Goal: Find specific page/section: Locate a particular part of the current website

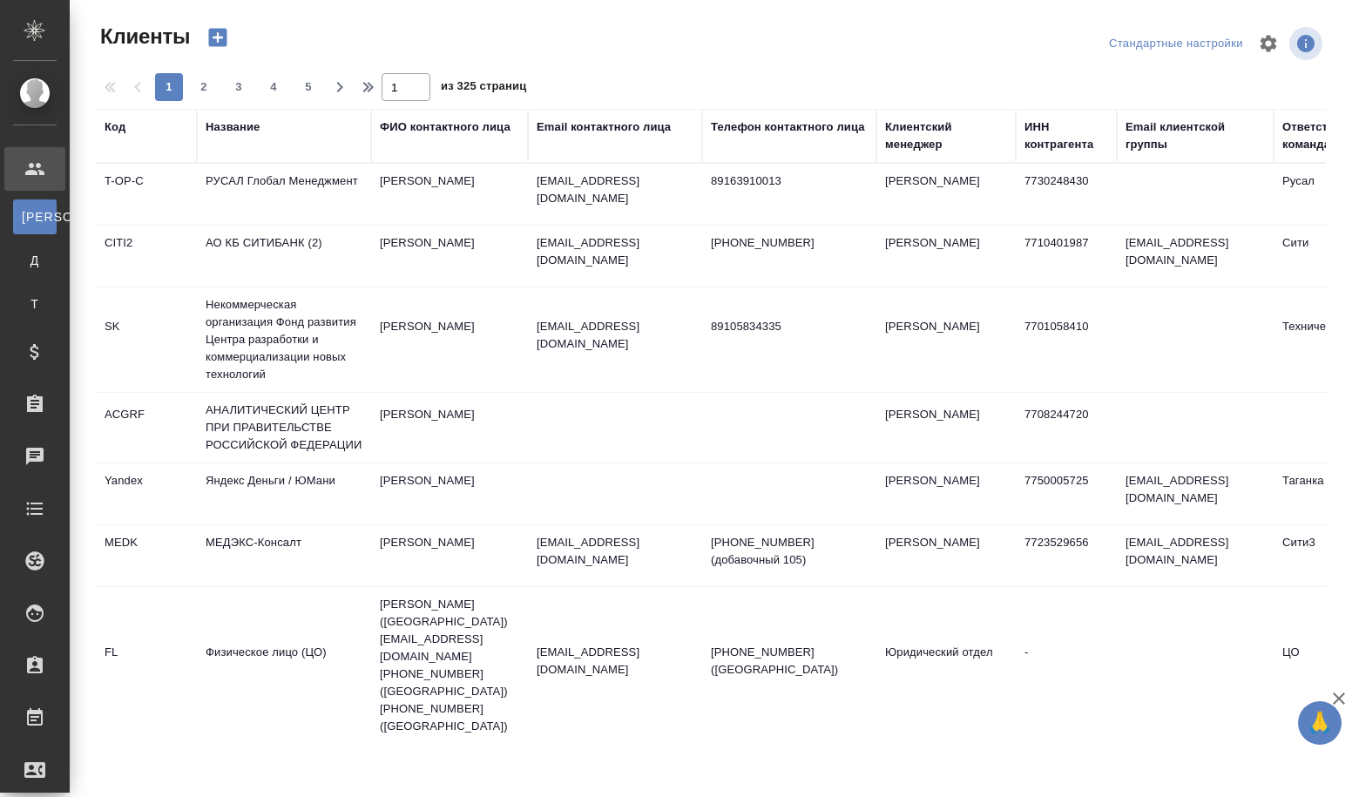
select select "RU"
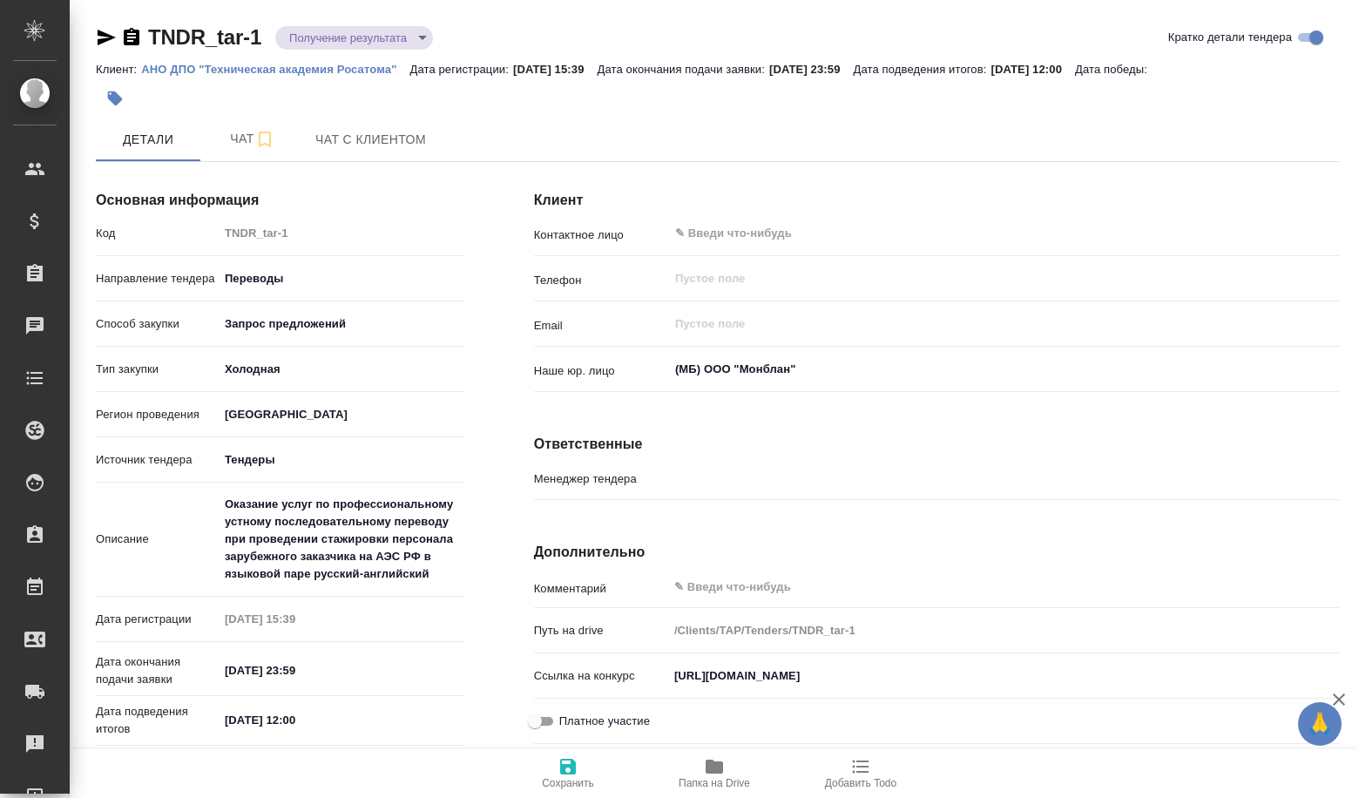
type input "Гудина Александра"
drag, startPoint x: 660, startPoint y: 672, endPoint x: 1099, endPoint y: 680, distance: 439.2
click at [1101, 681] on div "Ссылка на конкурс [URL][DOMAIN_NAME]" at bounding box center [937, 676] width 806 height 30
drag, startPoint x: 679, startPoint y: 677, endPoint x: 1358, endPoint y: 679, distance: 679.7
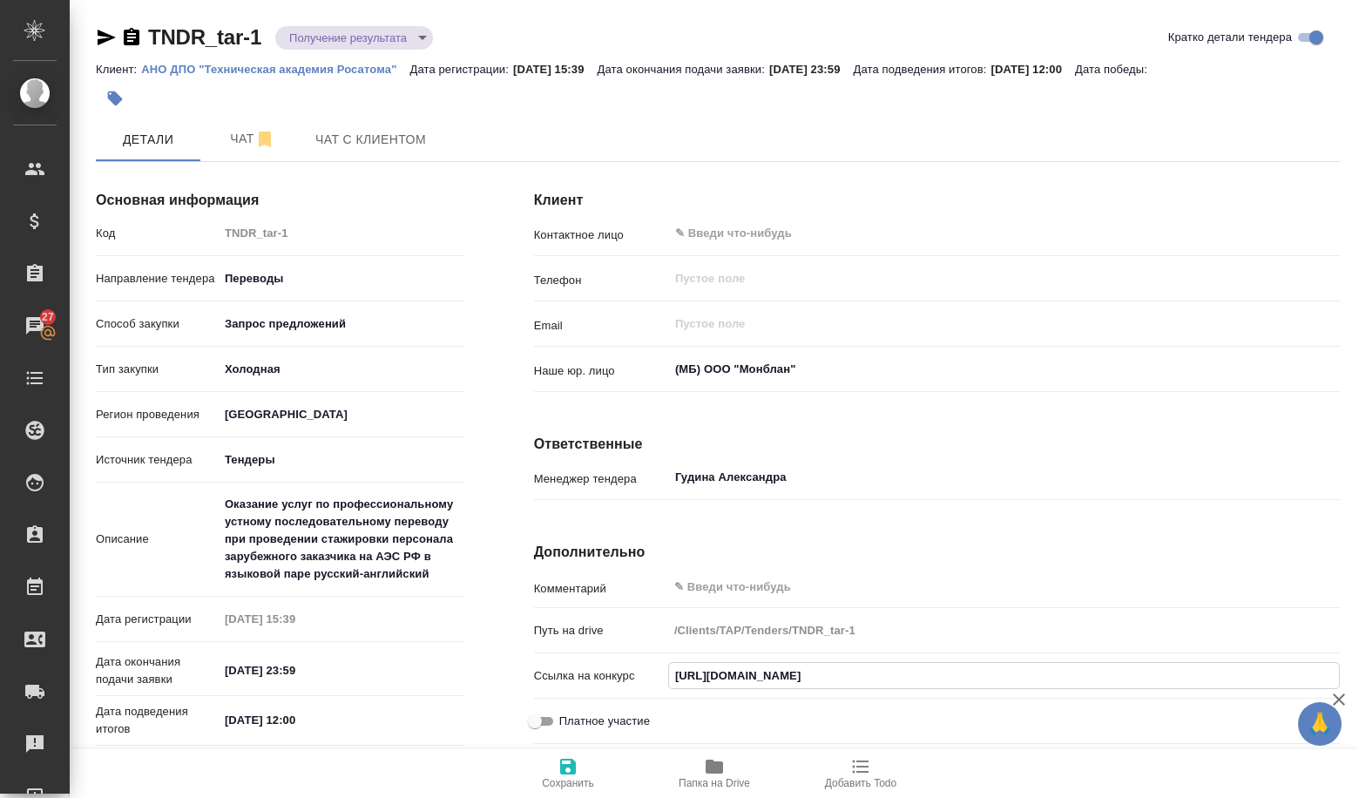
click at [1358, 679] on div "Клиент Контактное лицо ​ Телефон ​ Email ​ Наше юр. лицо (МБ) ООО "Монблан" ​ О…" at bounding box center [937, 555] width 876 height 828
click at [502, 720] on div "Клиент Контактное лицо ​ Телефон ​ Email ​ Наше юр. лицо (МБ) ООО "Монблан" ​ О…" at bounding box center [937, 555] width 876 height 828
drag, startPoint x: 671, startPoint y: 677, endPoint x: 1358, endPoint y: 669, distance: 687.6
click at [1358, 669] on div "Клиент Контактное лицо ​ Телефон ​ Email ​ Наше юр. лицо (МБ) ООО "Монблан" ​ О…" at bounding box center [937, 555] width 876 height 828
